Goal: Task Accomplishment & Management: Use online tool/utility

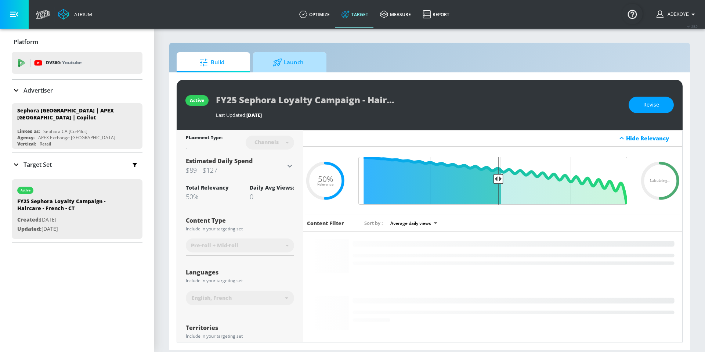
click at [284, 62] on div at bounding box center [278, 62] width 11 height 8
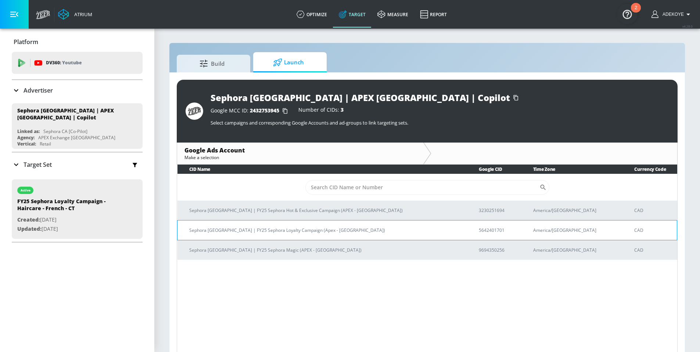
click at [254, 231] on p "Sephora [GEOGRAPHIC_DATA] | FY25 Sephora Loyalty Campaign (Apex - [GEOGRAPHIC_D…" at bounding box center [325, 230] width 272 height 8
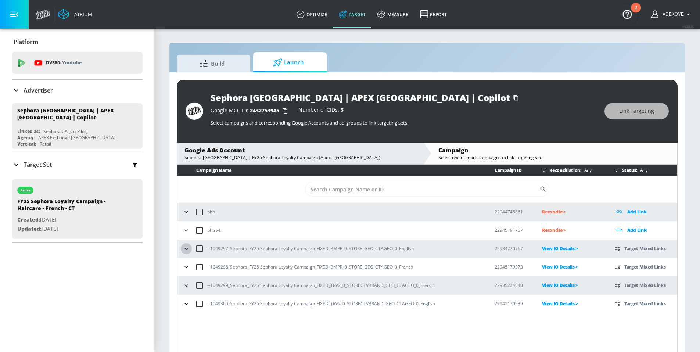
click at [187, 249] on icon "button" at bounding box center [186, 248] width 7 height 7
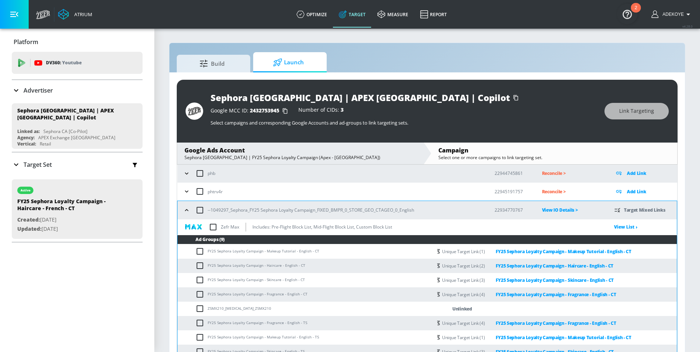
scroll to position [37, 0]
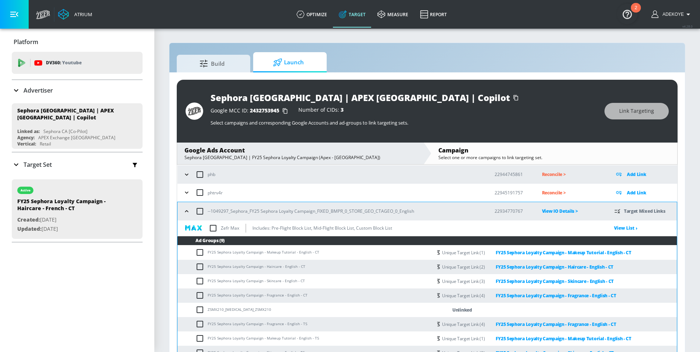
click at [213, 228] on input "checkbox" at bounding box center [212, 227] width 15 height 15
checkbox input "true"
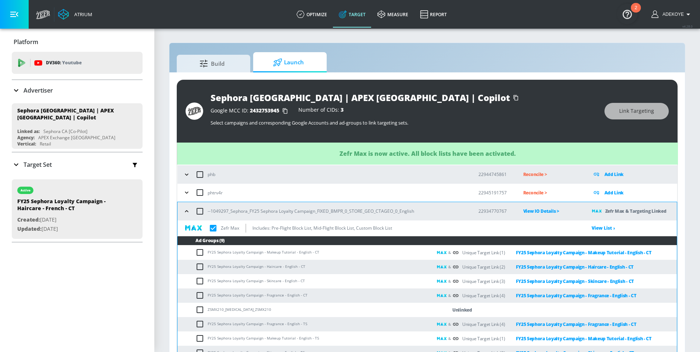
click at [187, 211] on icon "button" at bounding box center [186, 211] width 3 height 2
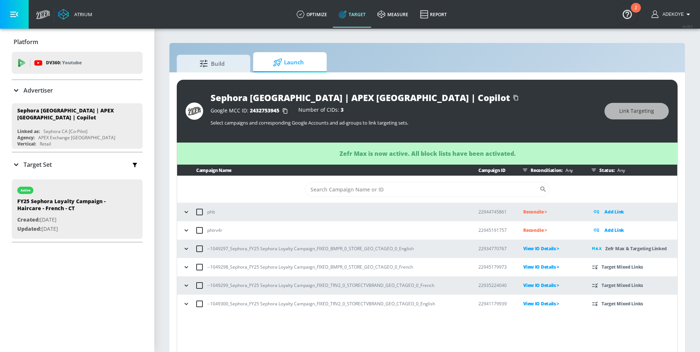
scroll to position [0, 0]
click at [186, 266] on icon "button" at bounding box center [186, 266] width 7 height 7
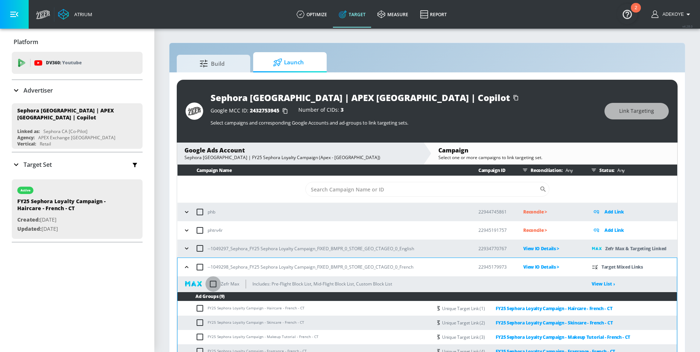
click at [212, 283] on input "checkbox" at bounding box center [212, 283] width 15 height 15
checkbox input "true"
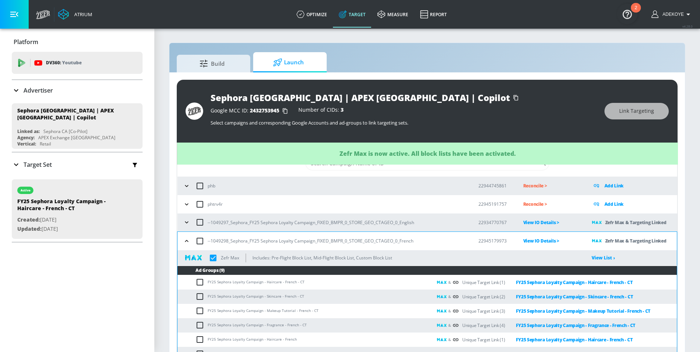
scroll to position [28, 0]
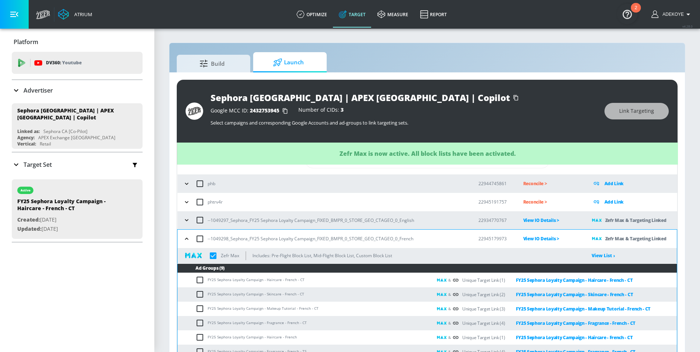
click at [186, 240] on icon "button" at bounding box center [186, 238] width 7 height 7
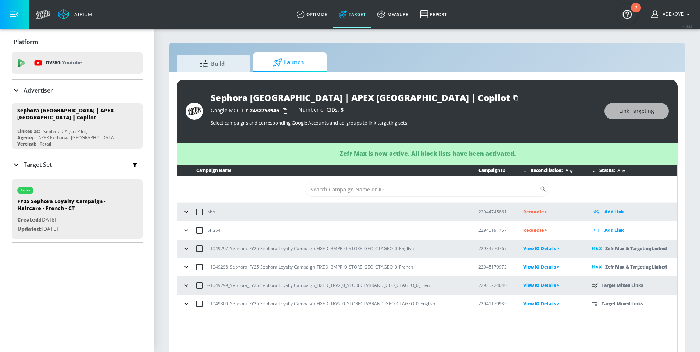
scroll to position [0, 0]
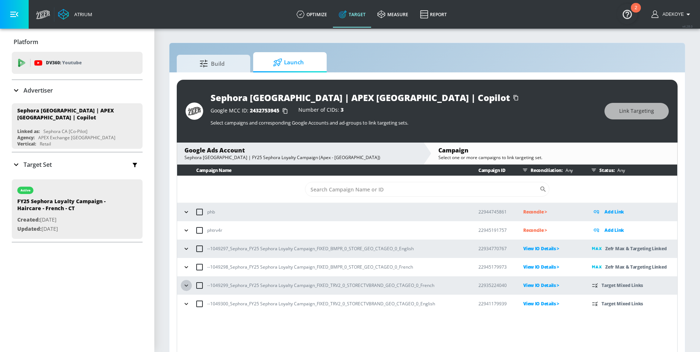
click at [188, 284] on icon "button" at bounding box center [186, 285] width 7 height 7
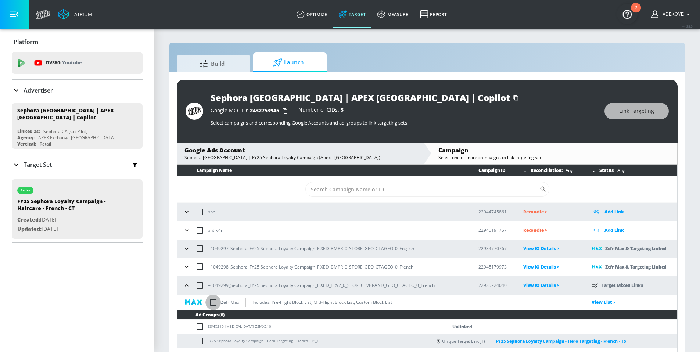
click at [212, 303] on input "checkbox" at bounding box center [212, 302] width 15 height 15
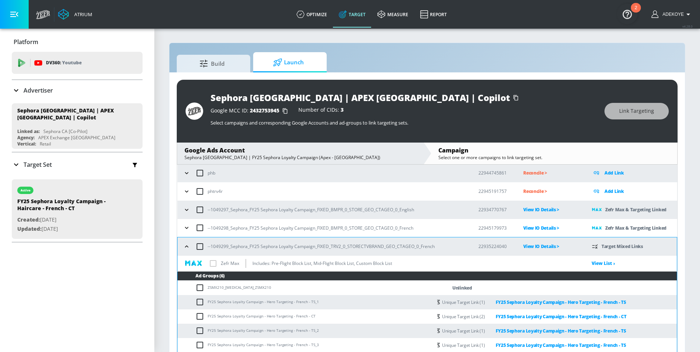
checkbox input "true"
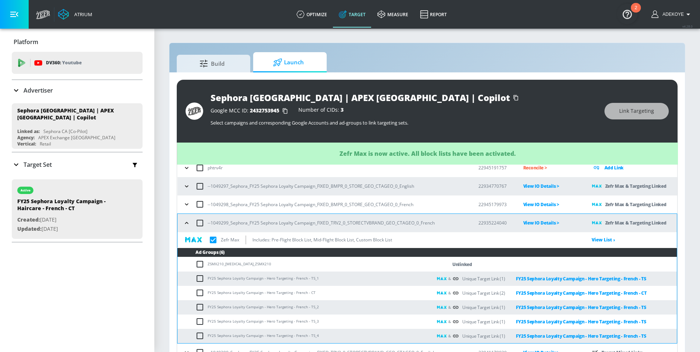
scroll to position [69, 0]
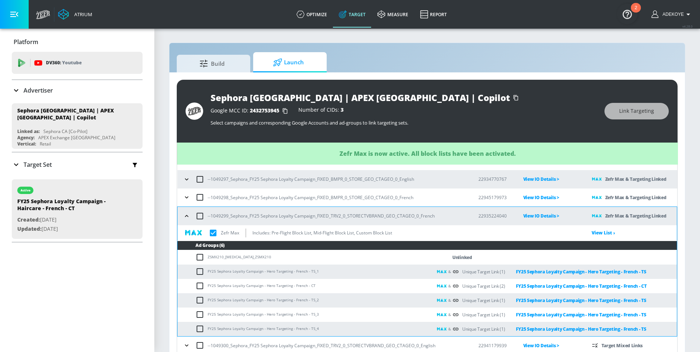
click at [190, 219] on icon "button" at bounding box center [186, 215] width 7 height 7
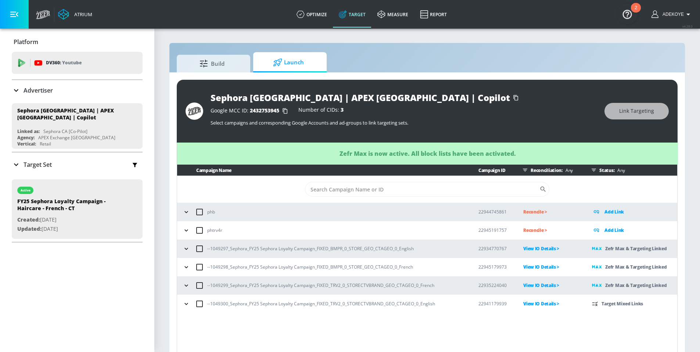
scroll to position [0, 0]
click at [188, 302] on icon "button" at bounding box center [186, 303] width 7 height 7
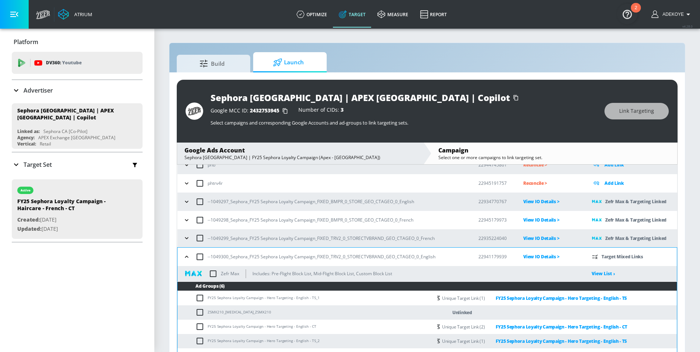
scroll to position [51, 0]
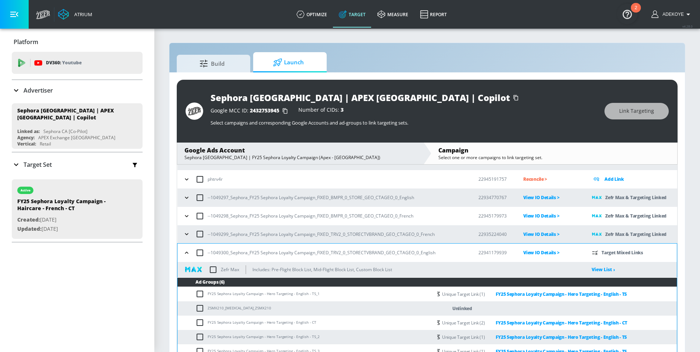
click at [213, 269] on input "checkbox" at bounding box center [212, 269] width 15 height 15
checkbox input "true"
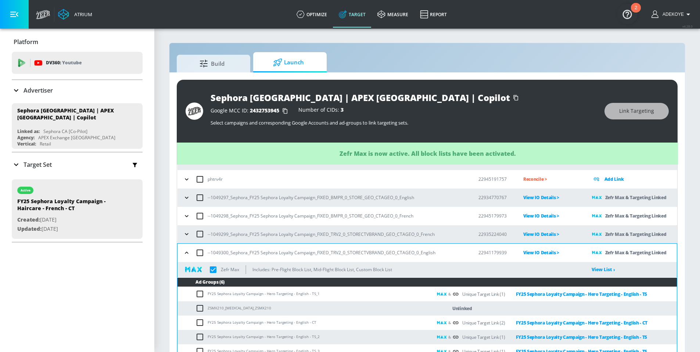
click at [188, 252] on icon "button" at bounding box center [186, 252] width 7 height 7
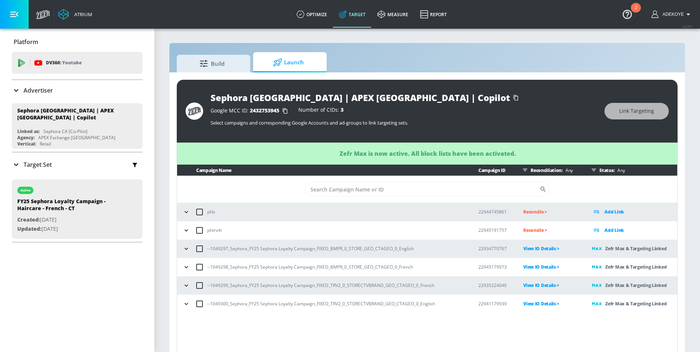
scroll to position [0, 0]
